Goal: Task Accomplishment & Management: Use online tool/utility

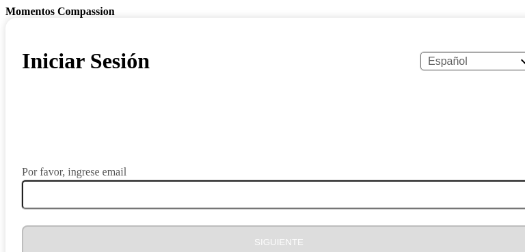
select select "es"
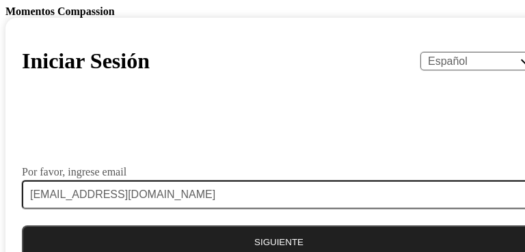
type input "[EMAIL_ADDRESS][DOMAIN_NAME]"
click at [219, 226] on button "Siguiente" at bounding box center [279, 243] width 514 height 34
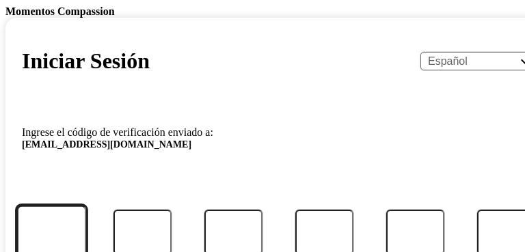
click at [86, 205] on input "Código" at bounding box center [51, 232] width 70 height 54
type input "5"
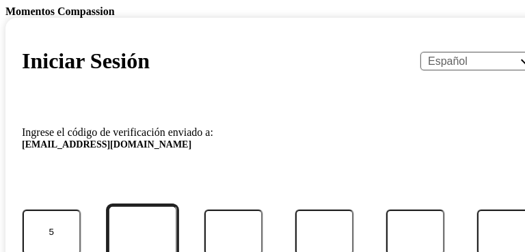
type input "6"
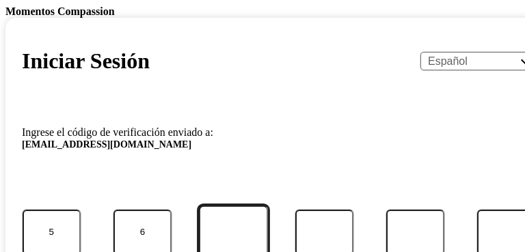
type input "3"
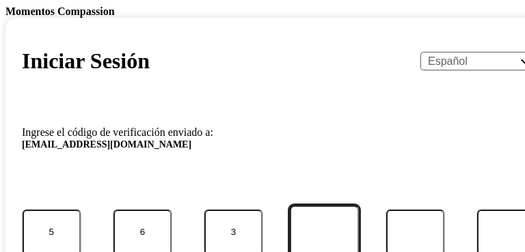
type input "7"
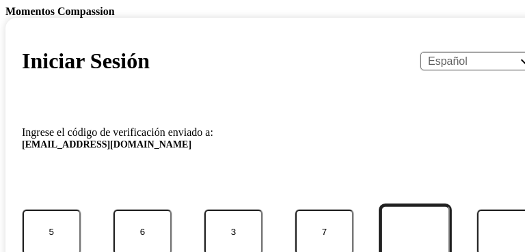
type input "5"
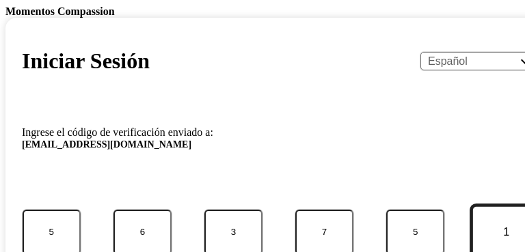
type input "1"
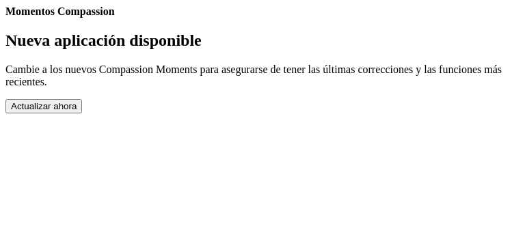
drag, startPoint x: 524, startPoint y: 165, endPoint x: 396, endPoint y: 186, distance: 129.6
click at [396, 113] on body "Momentos Compassion Nueva aplicación disponible Cambie a los nuevos Compassion …" at bounding box center [262, 59] width 514 height 108
click at [241, 50] on h2 "Nueva aplicación disponible" at bounding box center [262, 40] width 514 height 18
click at [82, 113] on button "Actualizar ahora" at bounding box center [43, 106] width 77 height 14
